Goal: Task Accomplishment & Management: Use online tool/utility

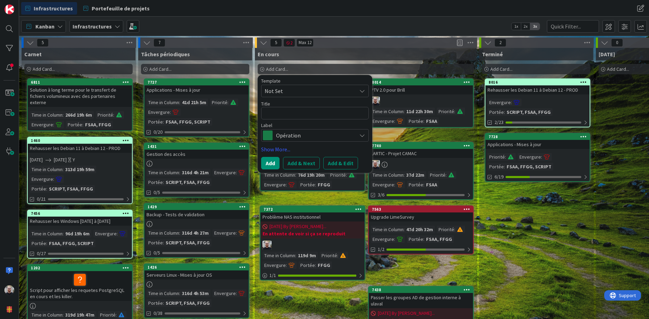
scroll to position [0, 11]
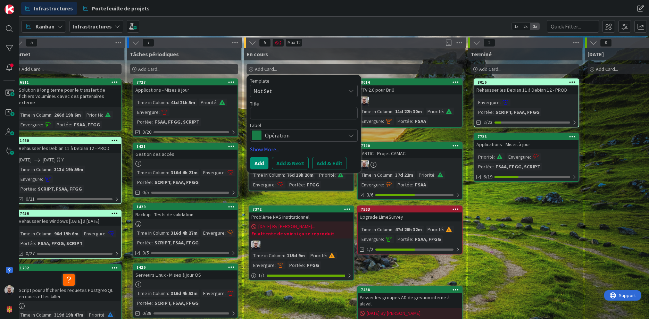
type textarea "M"
type textarea "x"
type textarea "Mé"
type textarea "x"
type textarea "Mén"
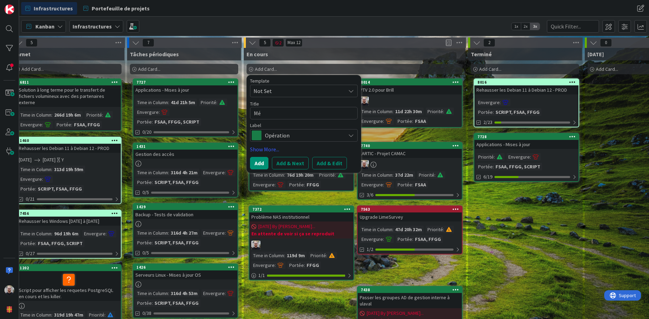
type textarea "x"
type textarea "Ména"
type textarea "x"
type textarea "Ménag"
type textarea "x"
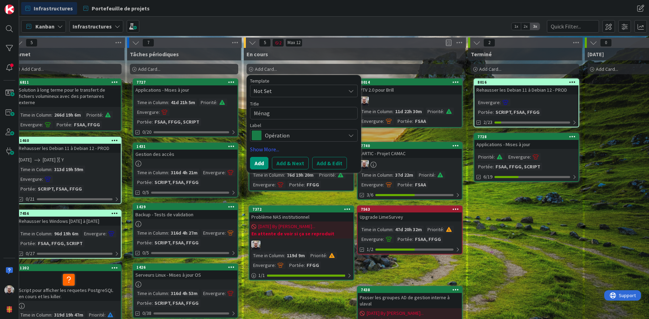
type textarea "Ménage"
type textarea "x"
type textarea "Ménage"
type textarea "x"
type textarea "Ménage D"
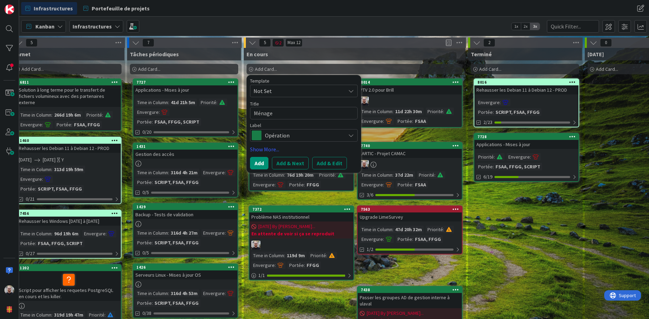
type textarea "x"
type textarea "Ménage DN"
type textarea "x"
type textarea "Ménage DNS"
type textarea "x"
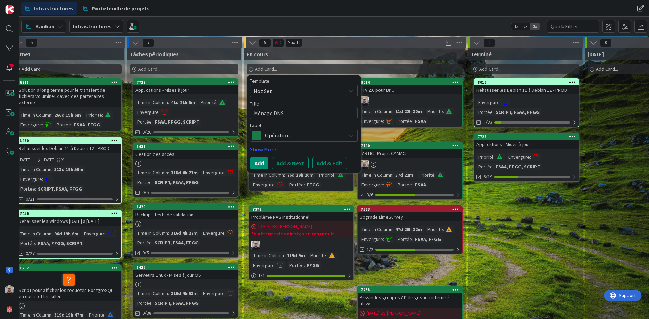
type textarea "Ménage DNS"
type textarea "x"
type textarea "Ménage DNS E"
type textarea "x"
type textarea "Ménage DNS En"
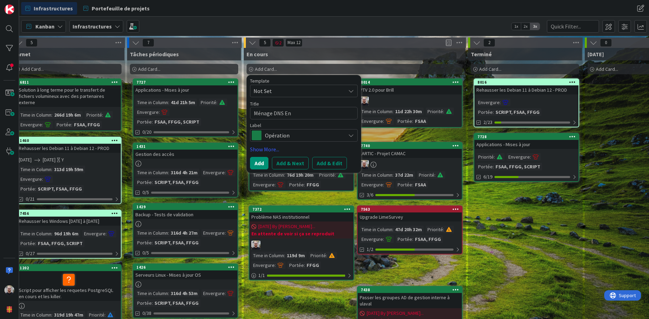
type textarea "x"
type textarea "Ménage DNS Ent"
type textarea "x"
type textarea "Ménage DNS Entr"
type textarea "x"
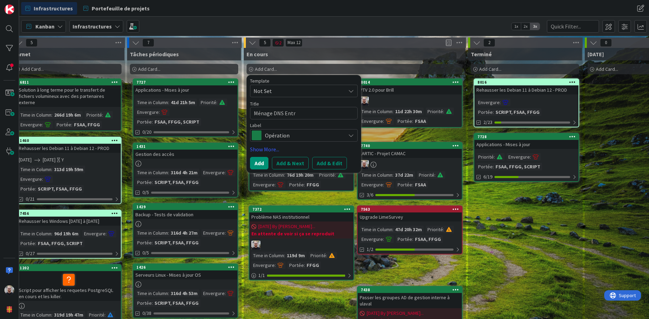
type textarea "Ménage DNS Entra"
type textarea "x"
type textarea "Ménage DNS Entra"
type textarea "x"
type textarea "Ménage DNS Entra J"
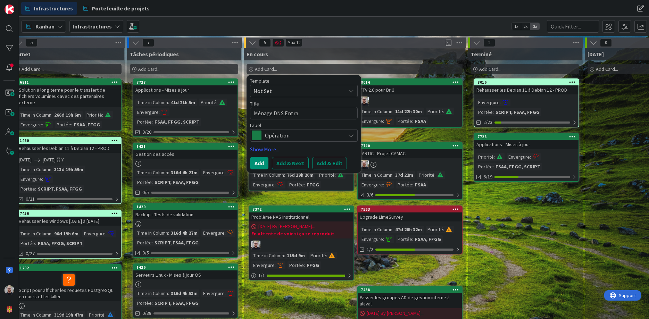
type textarea "x"
type textarea "Ménage DNS Entra Jo"
type textarea "x"
type textarea "Ménage DNS Entra Joi"
type textarea "x"
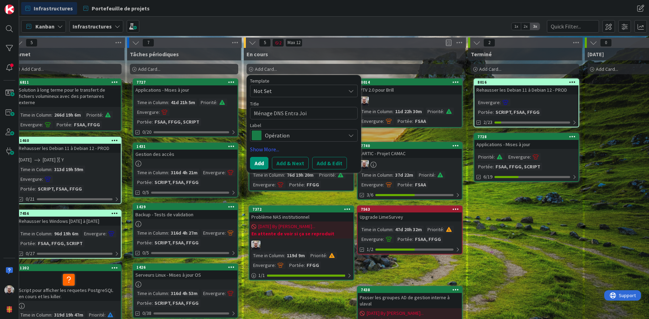
type textarea "Ménage DNS Entra Join"
type textarea "x"
type textarea "Ménage DNS pEntra Join"
type textarea "x"
type textarea "Ménage DNS poEntra Join"
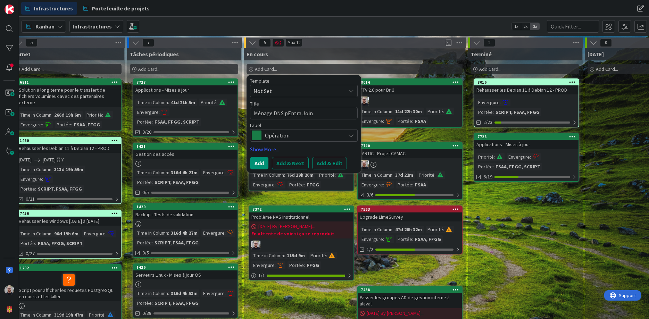
type textarea "x"
type textarea "Ménage DNS posEntra Join"
type textarea "x"
type textarea "Ménage DNS postEntra Join"
type textarea "x"
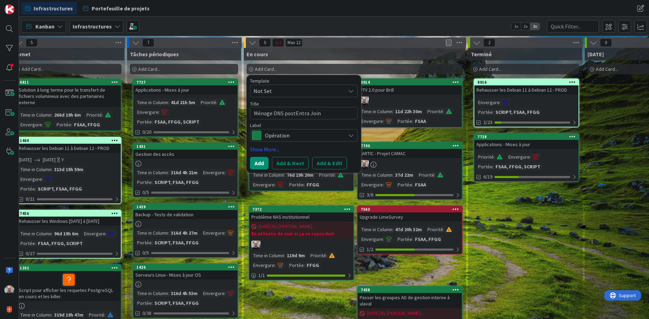
type textarea "Ménage DNS posteEntra Join"
type textarea "x"
type textarea "Ménage DNS postesEntra Join"
type textarea "x"
type textarea "Ménage DNS postes Entra Join"
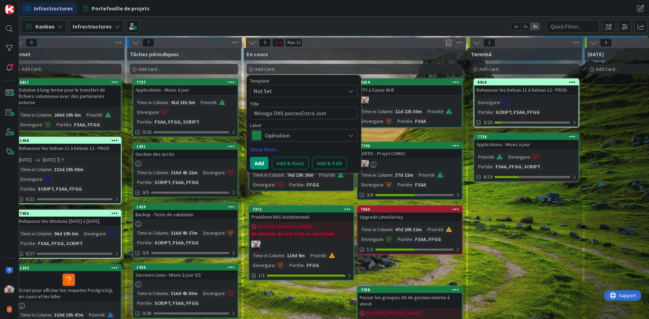
type textarea "x"
type textarea "Ménage DNS postes Entra Join"
click at [295, 164] on button "Add & Next" at bounding box center [290, 163] width 37 height 12
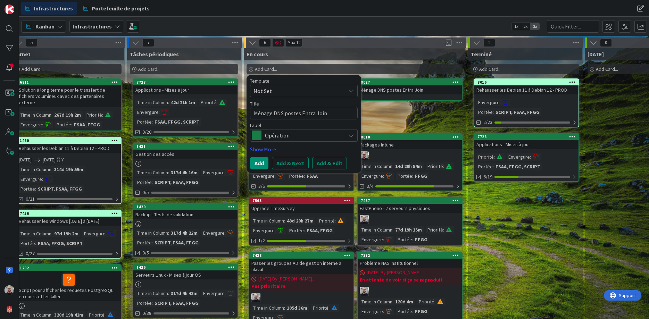
click at [388, 112] on div "En cours Add Card... Template Not Set Title 0 / 128 Ménage DNS postes Entra Joi…" at bounding box center [354, 277] width 221 height 458
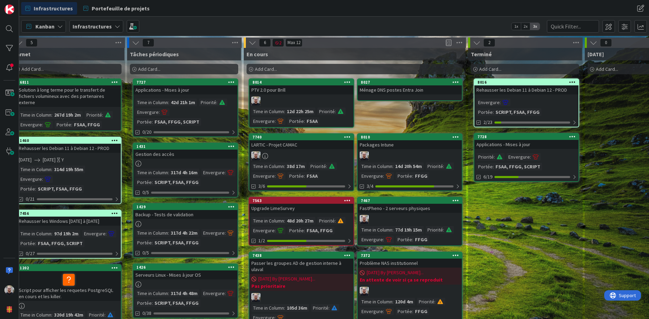
click at [403, 92] on div "Ménage DNS postes Entra Join" at bounding box center [410, 89] width 104 height 9
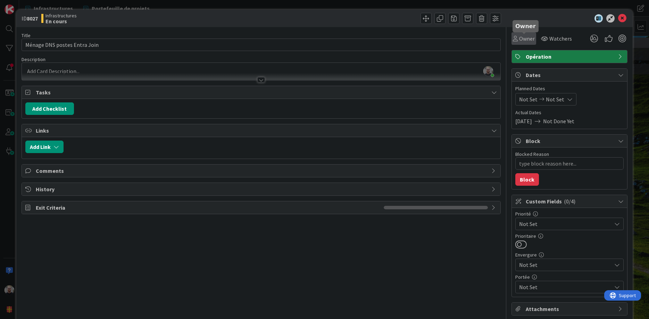
click at [521, 37] on span "Owner" at bounding box center [527, 38] width 16 height 8
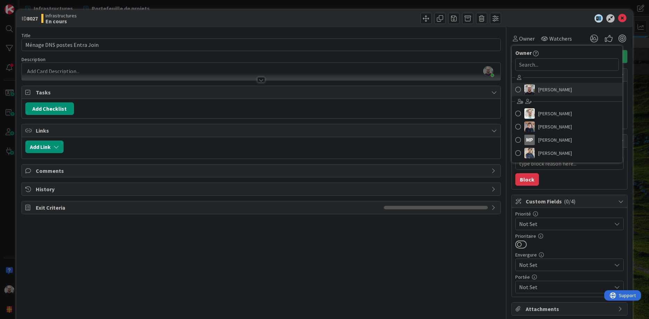
click at [536, 91] on link "[PERSON_NAME]" at bounding box center [567, 89] width 110 height 13
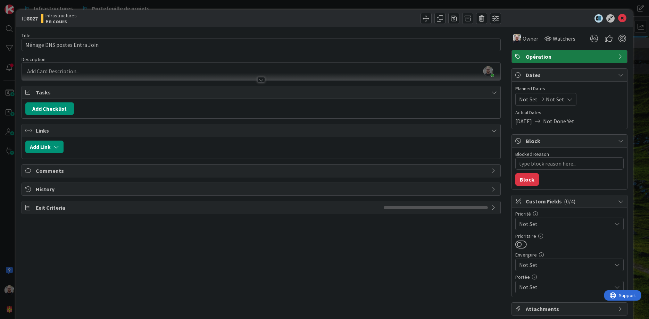
click at [543, 224] on span "Not Set" at bounding box center [563, 224] width 89 height 10
click at [533, 277] on span at bounding box center [531, 278] width 7 height 6
click at [547, 266] on span "Not Set" at bounding box center [563, 265] width 89 height 10
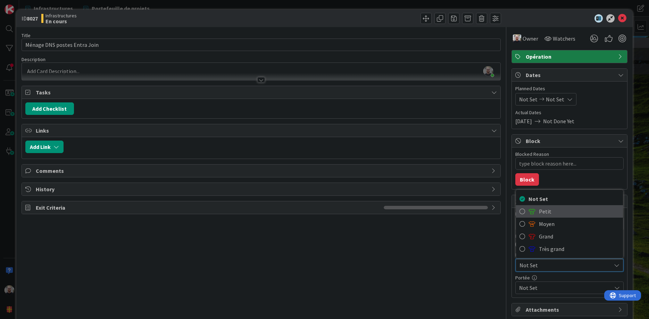
click at [537, 209] on link "Petit" at bounding box center [569, 211] width 107 height 12
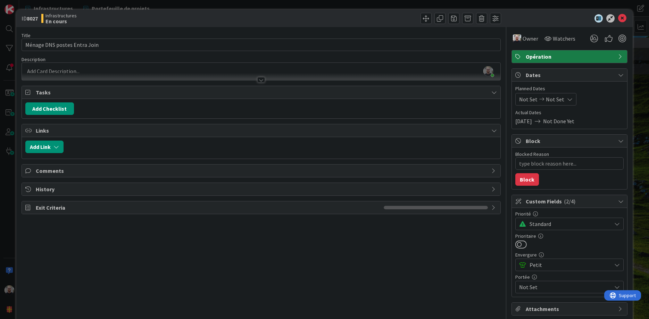
click at [542, 288] on span "Not Set" at bounding box center [565, 287] width 92 height 8
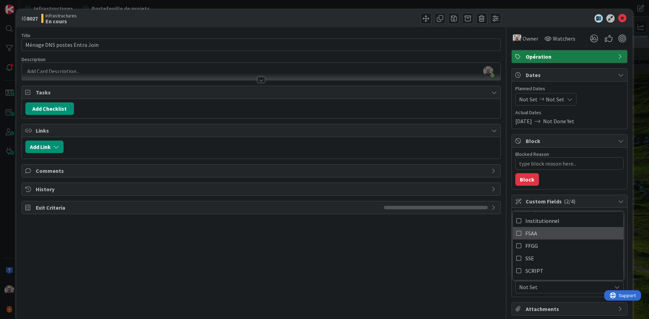
click at [519, 234] on icon at bounding box center [519, 233] width 6 height 10
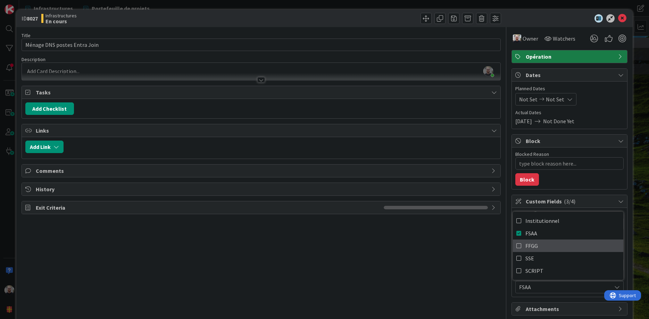
click at [519, 245] on icon at bounding box center [519, 246] width 6 height 10
click at [466, 255] on div "Title 28 / 128 Ménage DNS postes Entra Join Description [PERSON_NAME] just join…" at bounding box center [261, 189] width 479 height 325
click at [622, 18] on icon at bounding box center [622, 18] width 8 height 8
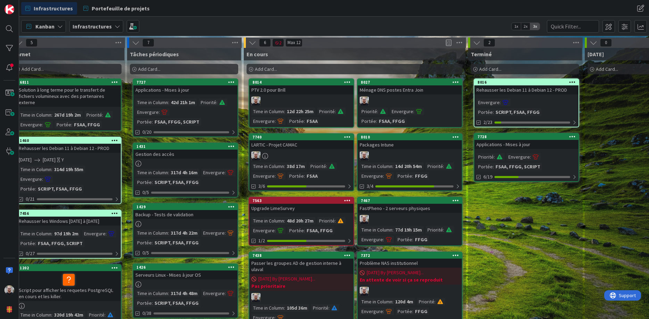
click at [401, 98] on div at bounding box center [410, 101] width 104 height 9
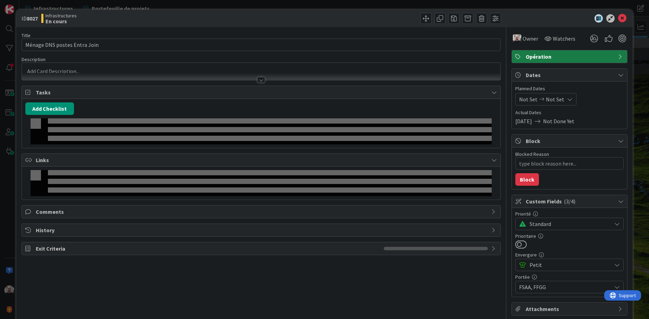
type textarea "x"
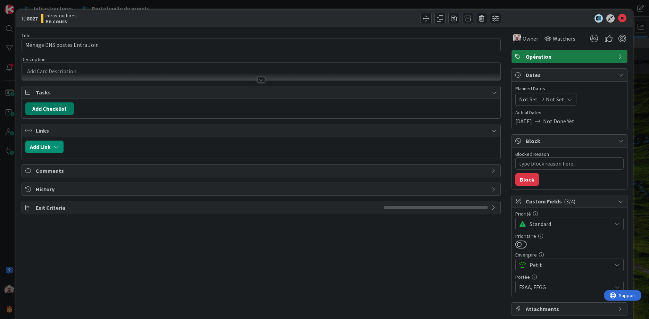
click at [50, 108] on button "Add Checklist" at bounding box center [49, 108] width 49 height 12
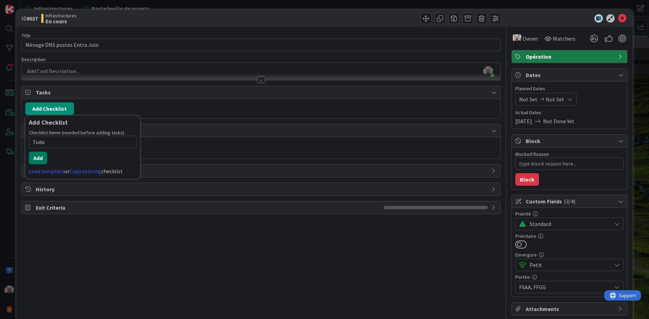
type input "Todo"
click at [38, 159] on button "Add" at bounding box center [38, 158] width 18 height 12
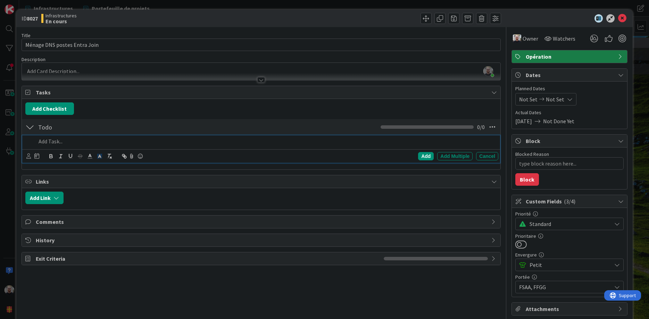
type textarea "x"
click at [427, 157] on div "Add" at bounding box center [426, 156] width 16 height 8
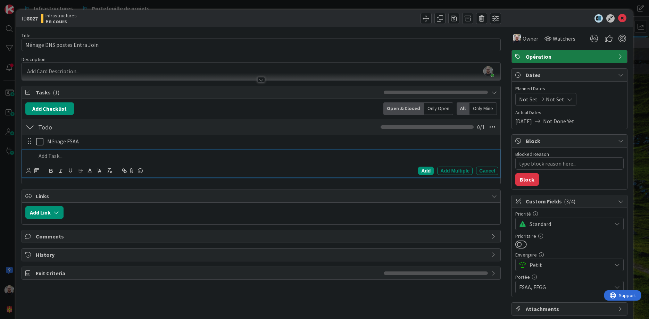
click at [58, 153] on p at bounding box center [266, 156] width 460 height 8
click at [426, 169] on div "Add" at bounding box center [426, 171] width 16 height 8
type textarea "x"
click at [625, 17] on icon at bounding box center [622, 18] width 8 height 8
